Goal: Information Seeking & Learning: Learn about a topic

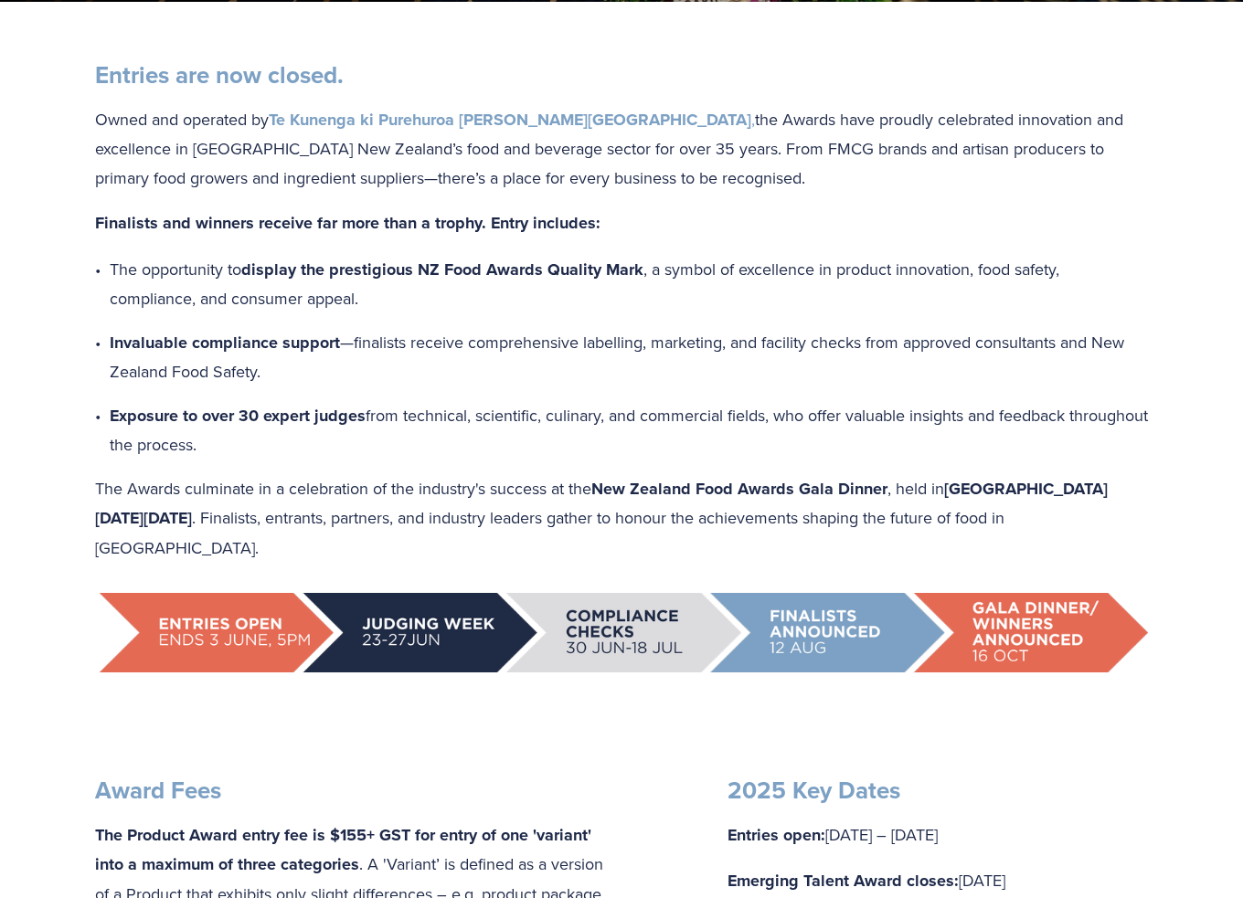
scroll to position [640, 0]
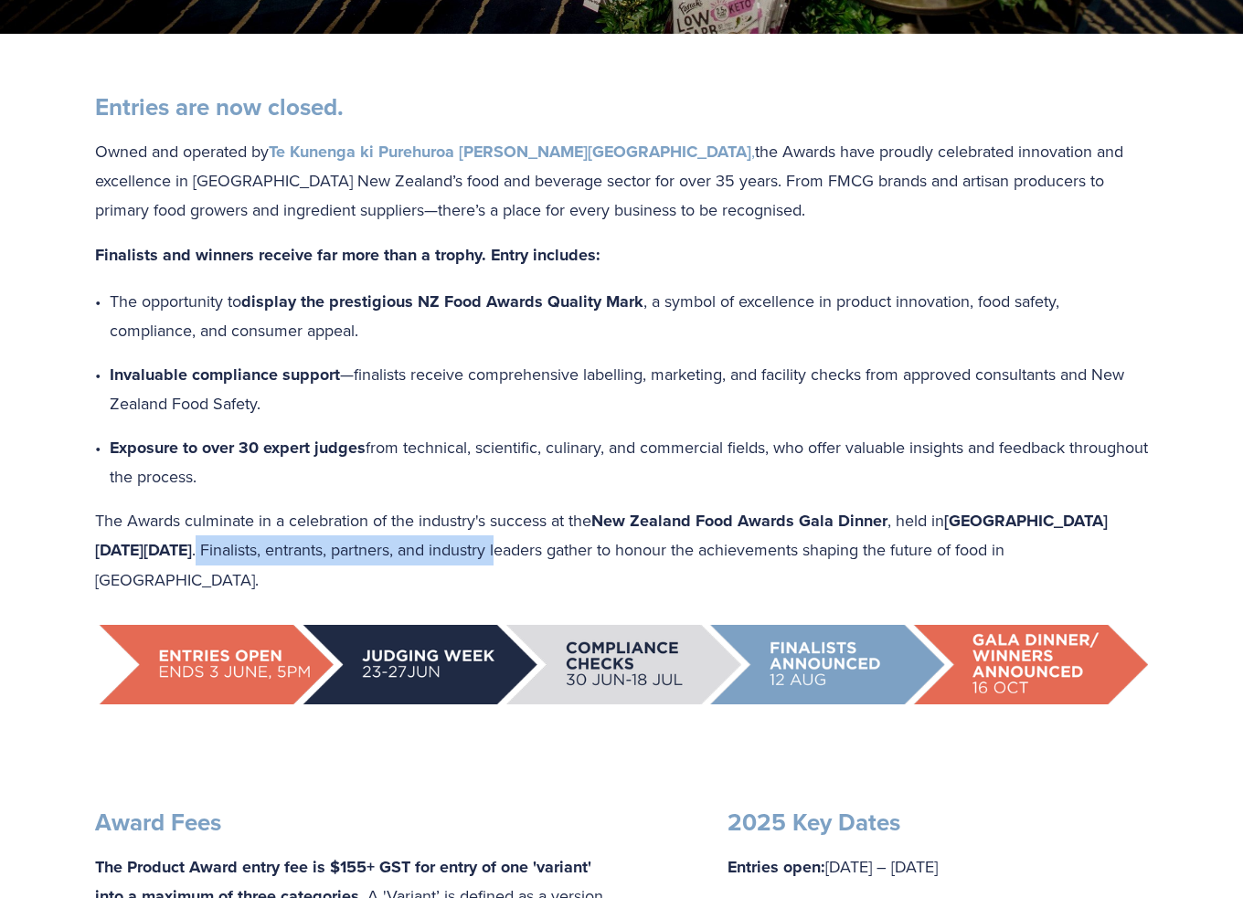
drag, startPoint x: 298, startPoint y: 548, endPoint x: 603, endPoint y: 556, distance: 305.3
click at [603, 556] on p "The Awards culminate in a celebration of the industry's success at the New Zeal…" at bounding box center [621, 550] width 1053 height 89
click at [625, 288] on p "The opportunity to display the prestigious NZ Food Awards Quality Mark , a symb…" at bounding box center [629, 316] width 1038 height 58
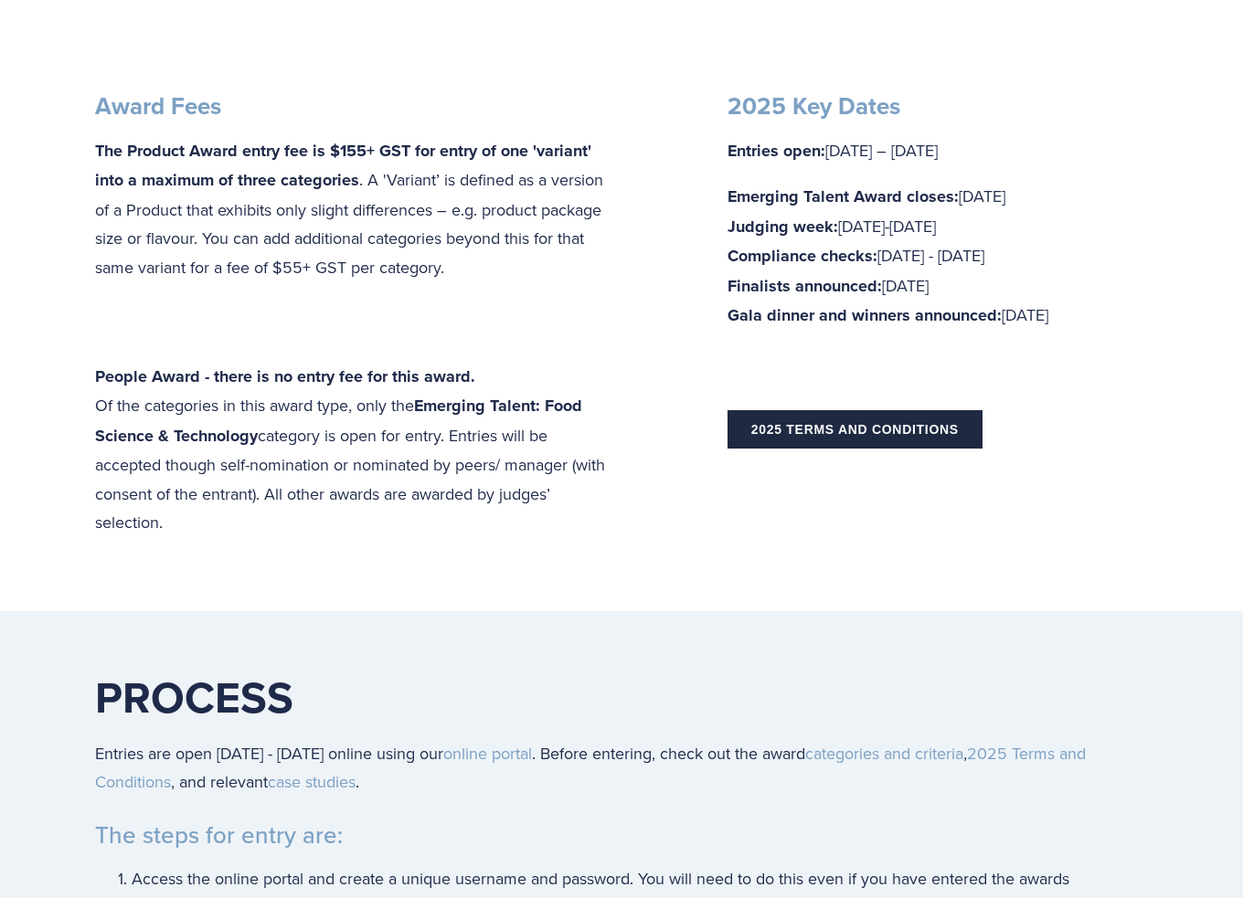
scroll to position [1371, 0]
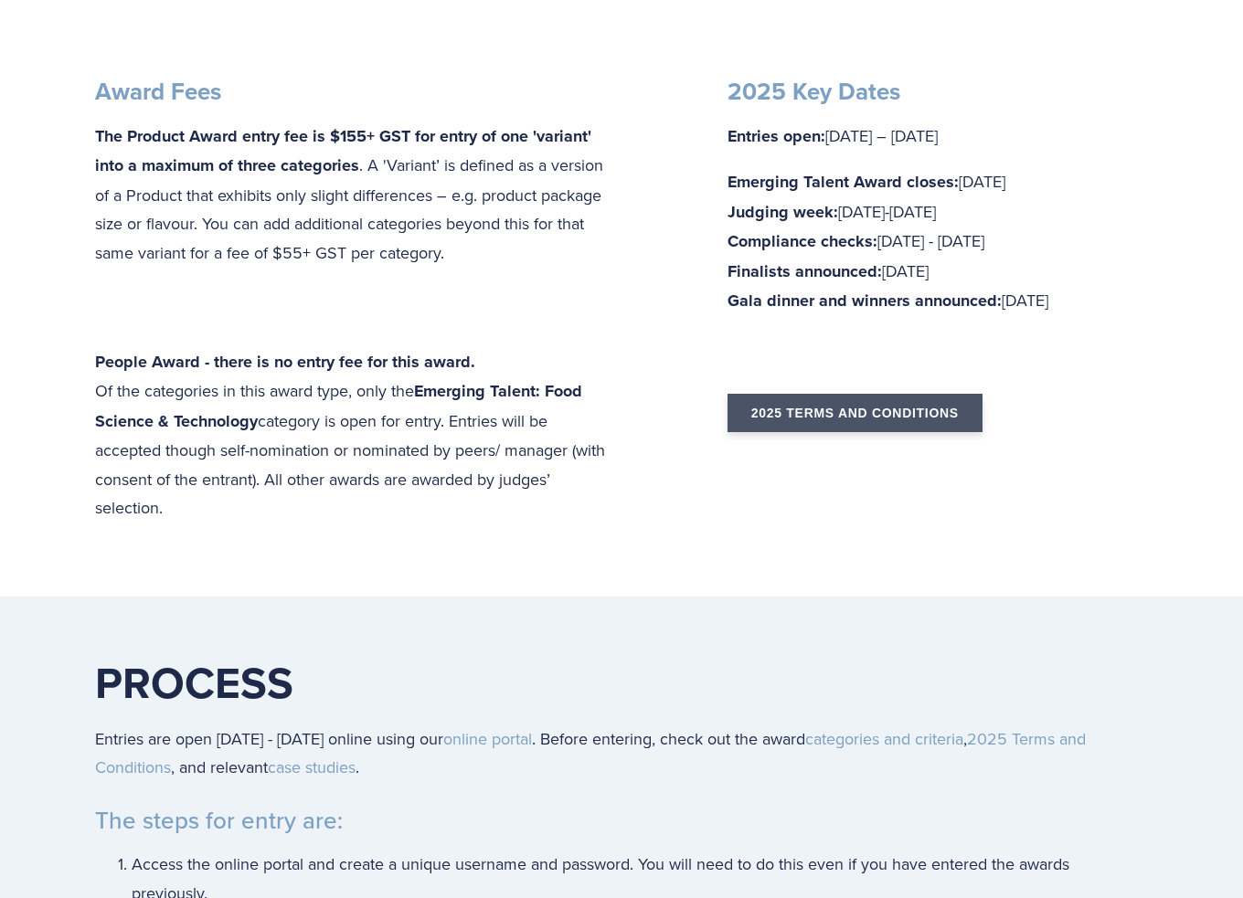
click at [814, 401] on link "2025 Terms and Conditions" at bounding box center [854, 413] width 255 height 38
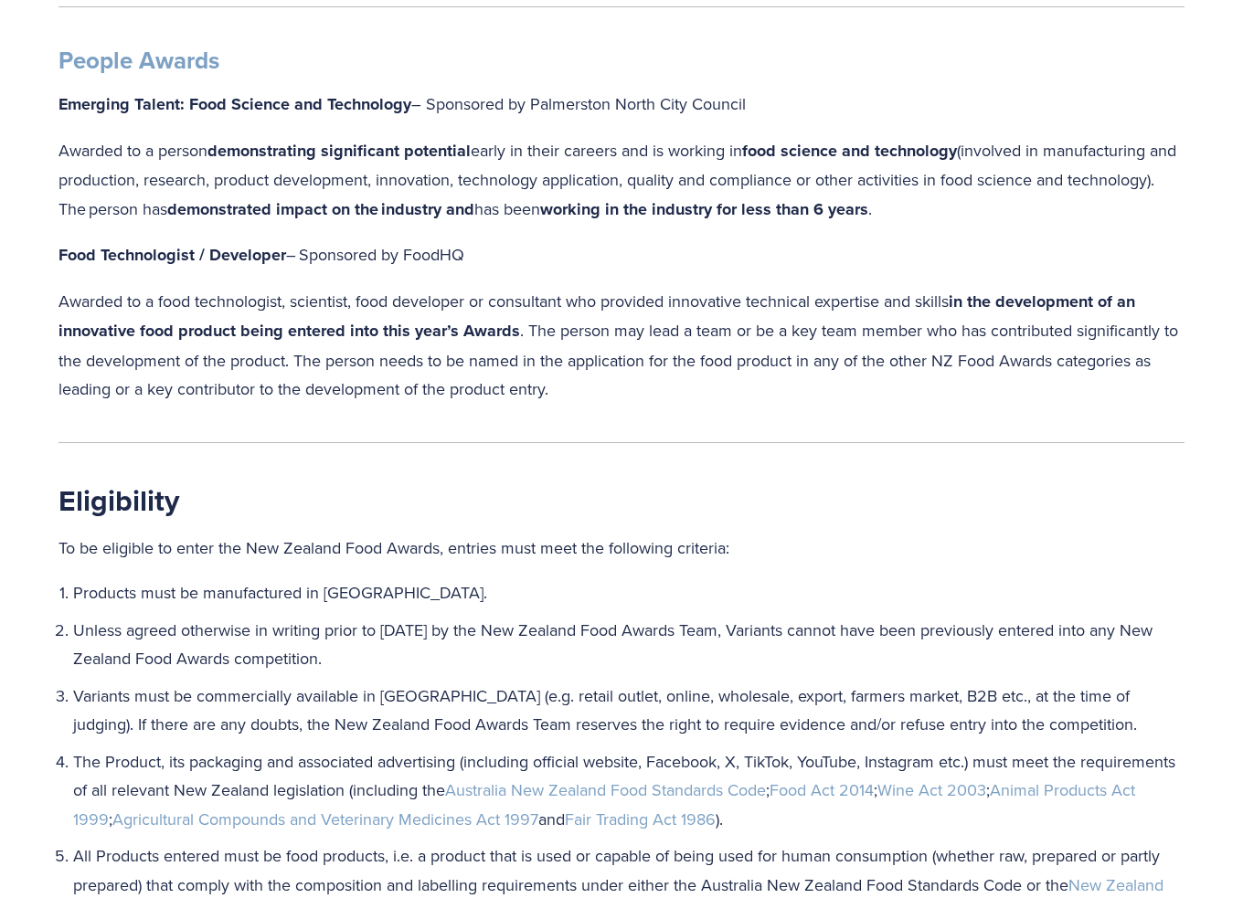
scroll to position [1919, 0]
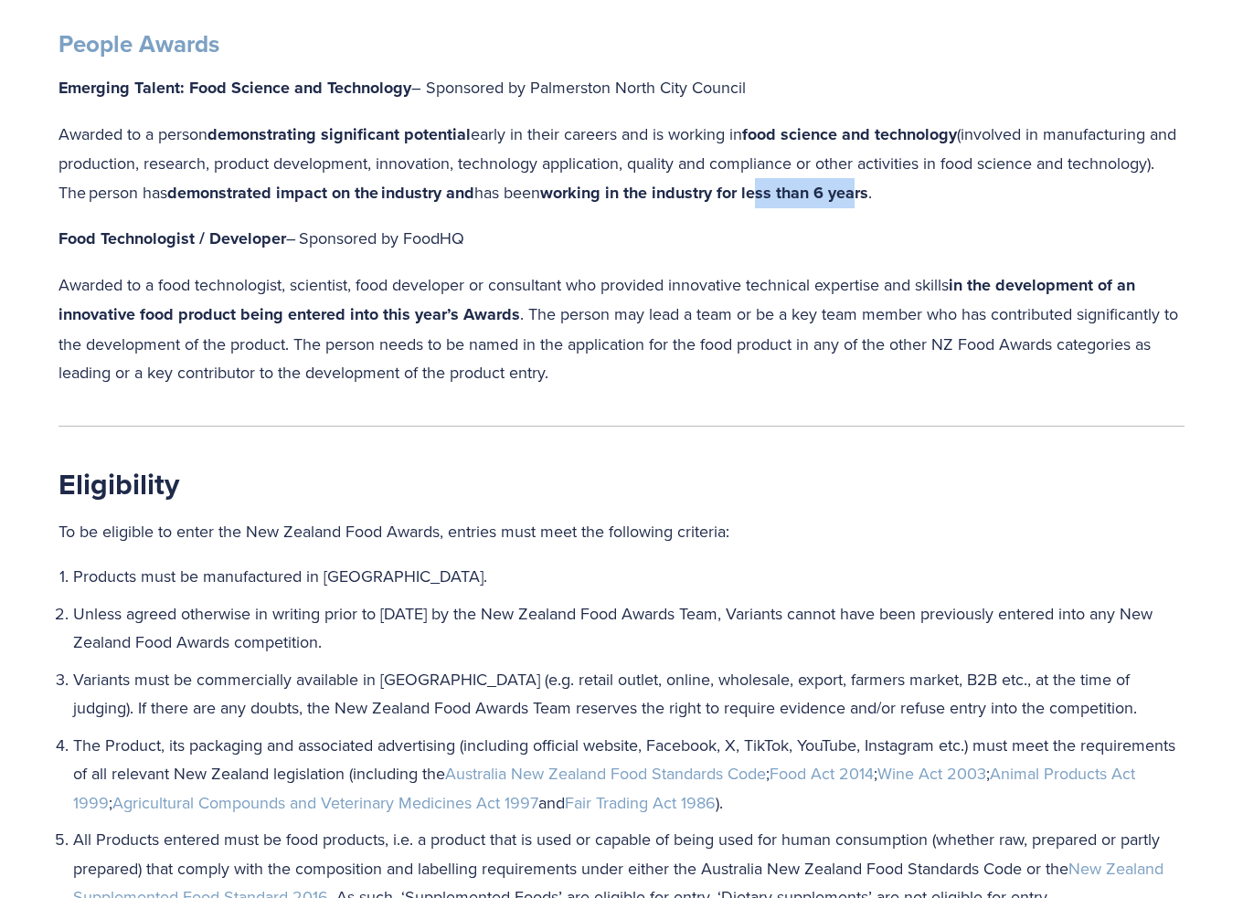
drag, startPoint x: 856, startPoint y: 193, endPoint x: 950, endPoint y: 195, distance: 94.1
click at [868, 195] on strong "working in the industry for less than 6 years" at bounding box center [704, 193] width 328 height 24
click at [1013, 211] on div "People Awards Emerging Talent: Food Science and Technology – Sponsored by Palme…" at bounding box center [621, 208] width 1126 height 358
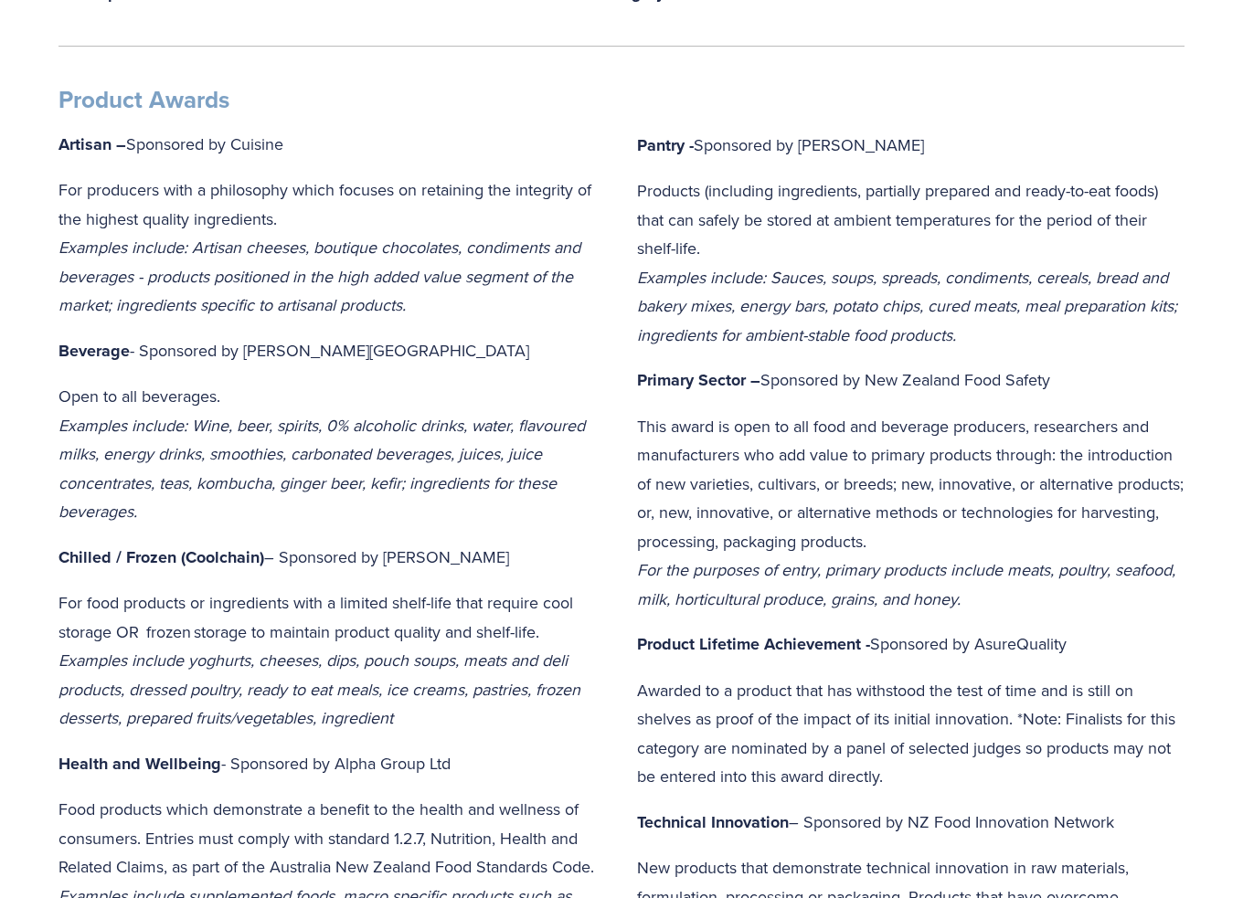
scroll to position [548, 0]
